Goal: Check status: Check status

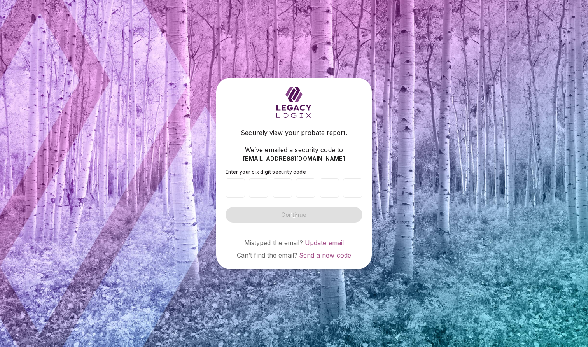
click at [339, 138] on div "Securely view your probate report. We’ve emailed a security code to [EMAIL_ADDR…" at bounding box center [294, 145] width 106 height 35
click at [316, 123] on div "Securely view your probate report. We’ve emailed a security code to [EMAIL_ADDR…" at bounding box center [293, 173] width 155 height 191
click at [231, 186] on input "number" at bounding box center [234, 187] width 19 height 19
paste input "*"
type input "*"
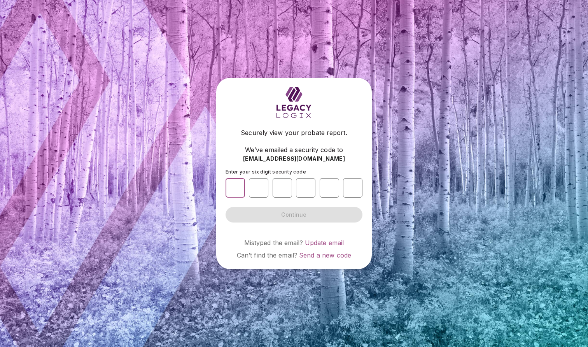
type input "*"
